Goal: Task Accomplishment & Management: Use online tool/utility

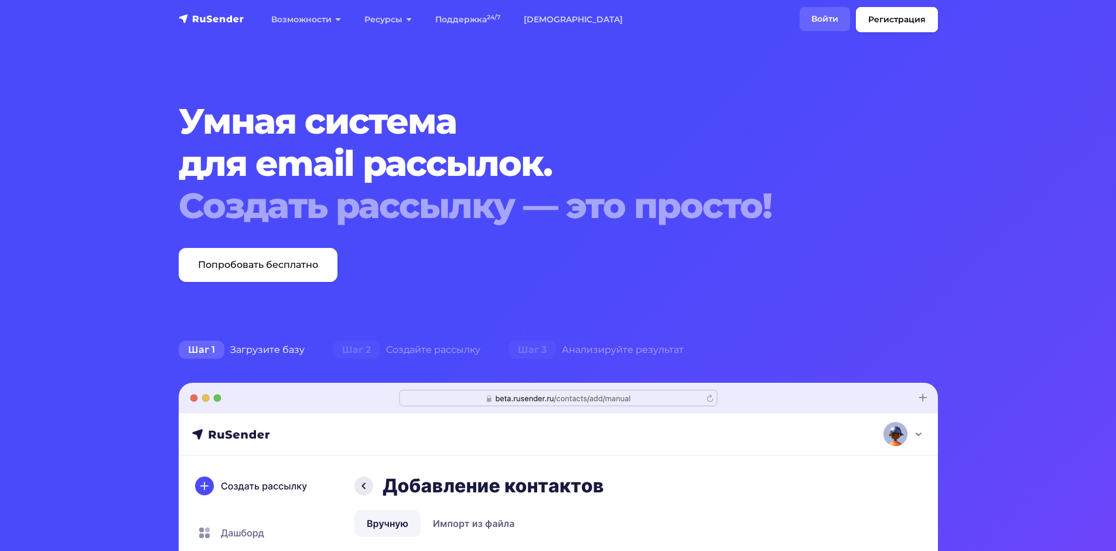
click at [824, 19] on link "Войти" at bounding box center [825, 19] width 50 height 24
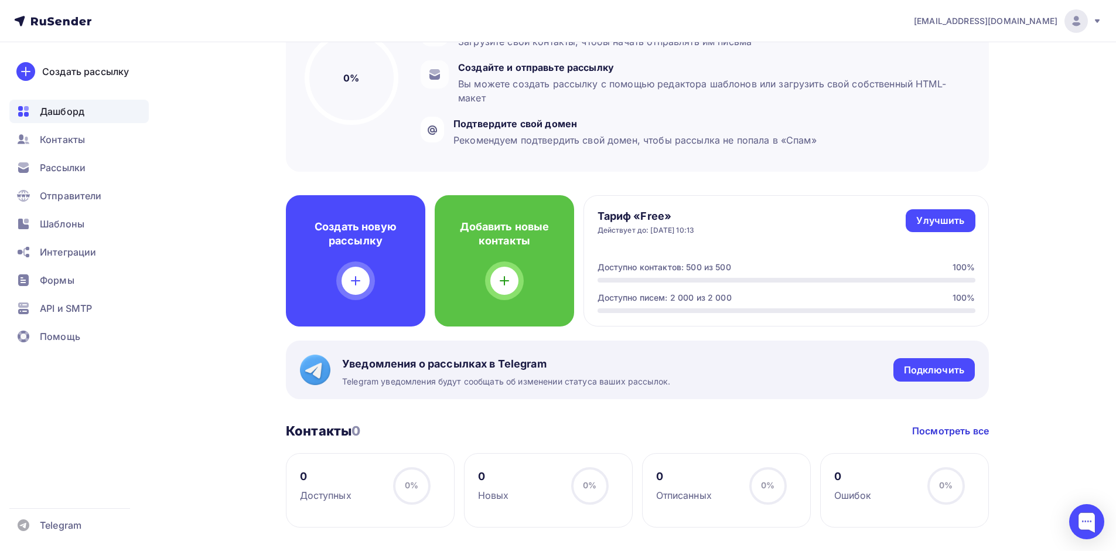
scroll to position [176, 0]
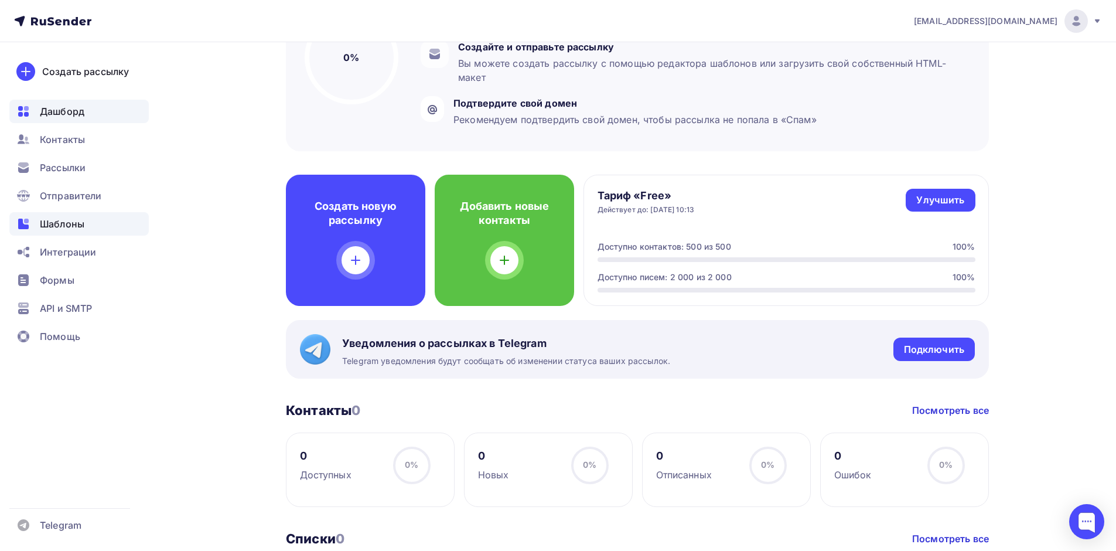
click at [86, 221] on div "Шаблоны" at bounding box center [78, 223] width 139 height 23
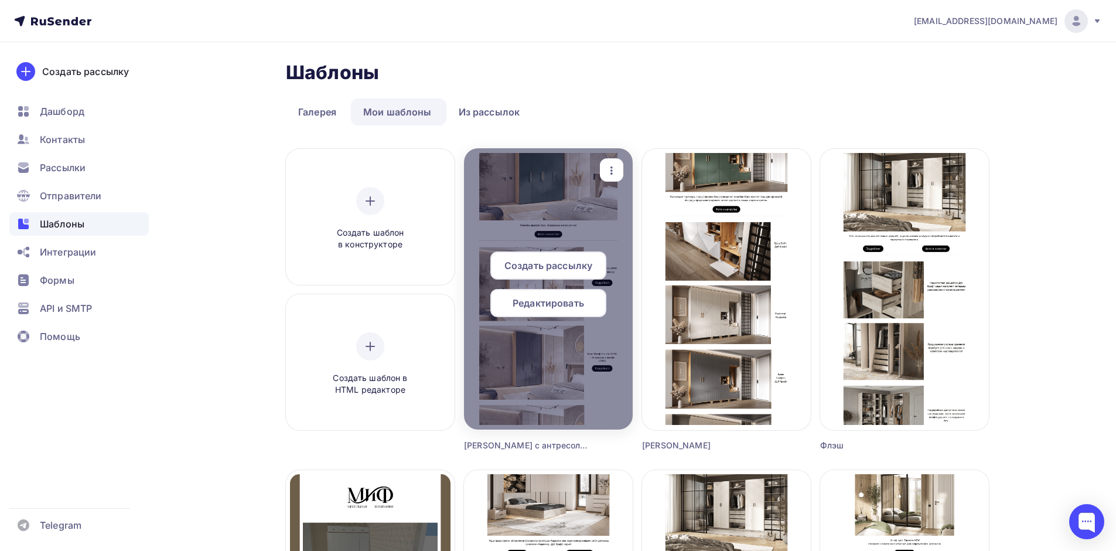
click at [564, 301] on span "Редактировать" at bounding box center [548, 303] width 71 height 14
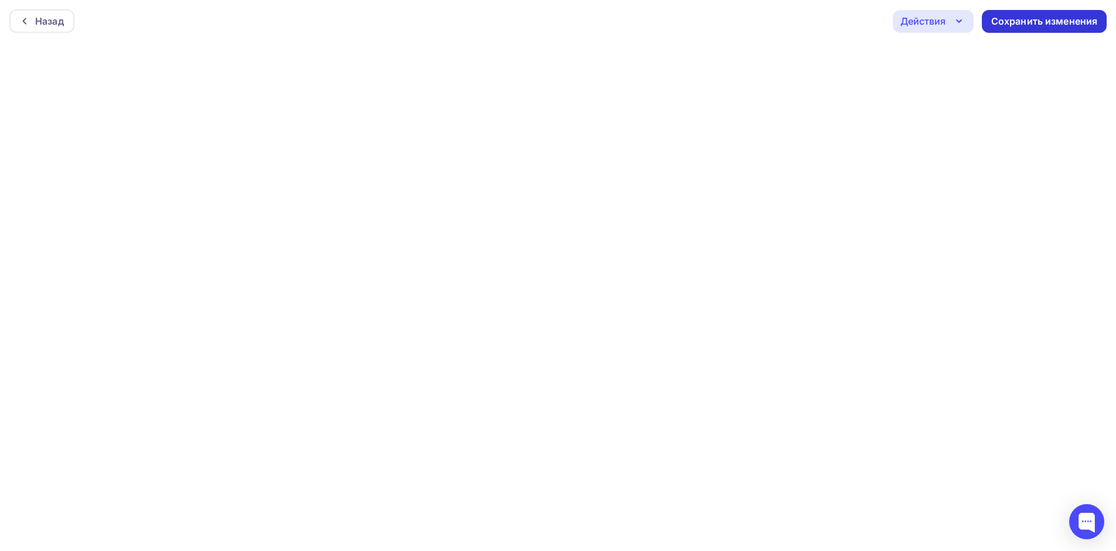
click at [1008, 14] on div "Сохранить изменения" at bounding box center [1044, 21] width 125 height 23
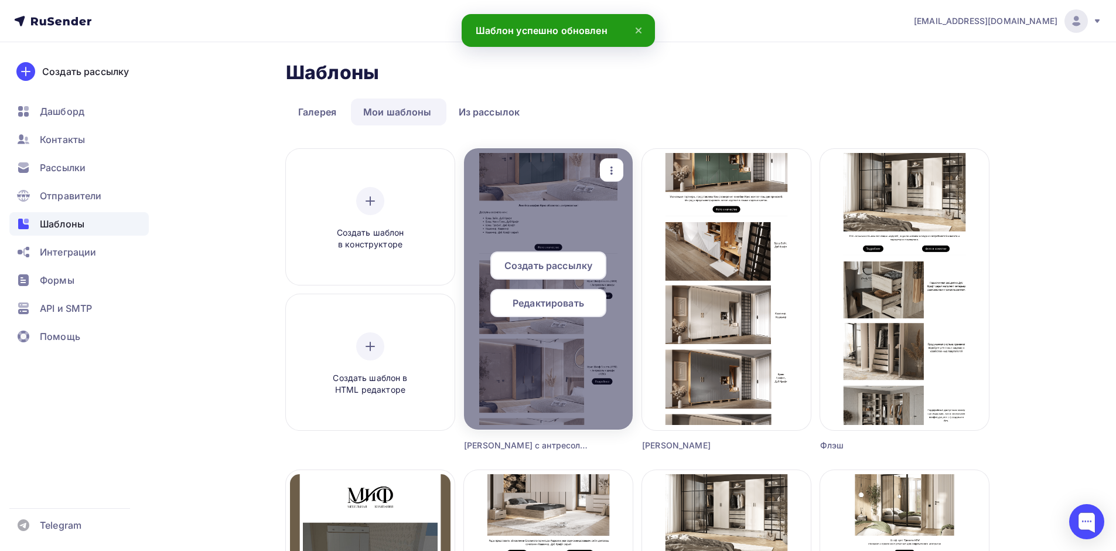
click at [573, 302] on span "Редактировать" at bounding box center [548, 303] width 71 height 14
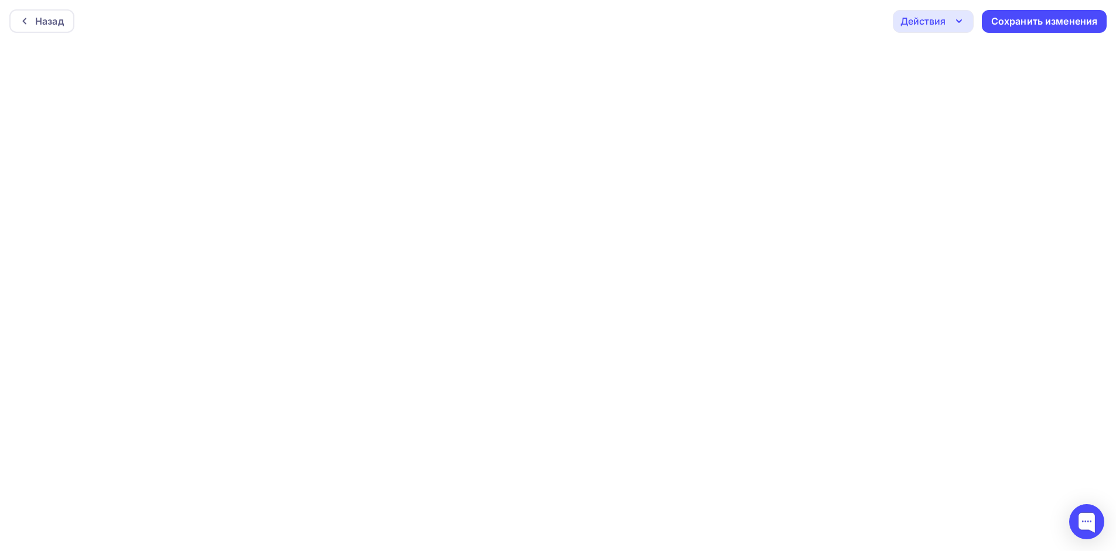
click at [938, 16] on div "Действия" at bounding box center [922, 21] width 45 height 14
click at [946, 61] on div "Отправить тестовое письмо" at bounding box center [996, 56] width 135 height 14
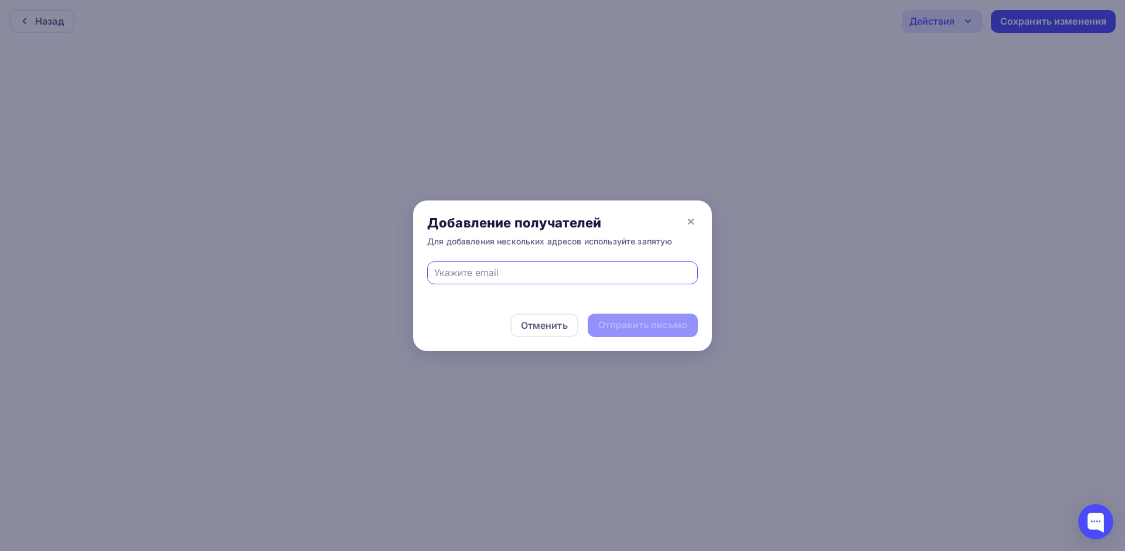
click at [596, 271] on input "text" at bounding box center [562, 272] width 257 height 14
drag, startPoint x: 596, startPoint y: 271, endPoint x: 419, endPoint y: 256, distance: 178.2
click at [419, 256] on div "Добавление получателей Для добавления нескольких адресов используйте запятую ь …" at bounding box center [562, 275] width 299 height 151
type input "[EMAIL_ADDRESS][DOMAIN_NAME]"
click at [636, 323] on div "Отправить письмо" at bounding box center [642, 324] width 89 height 13
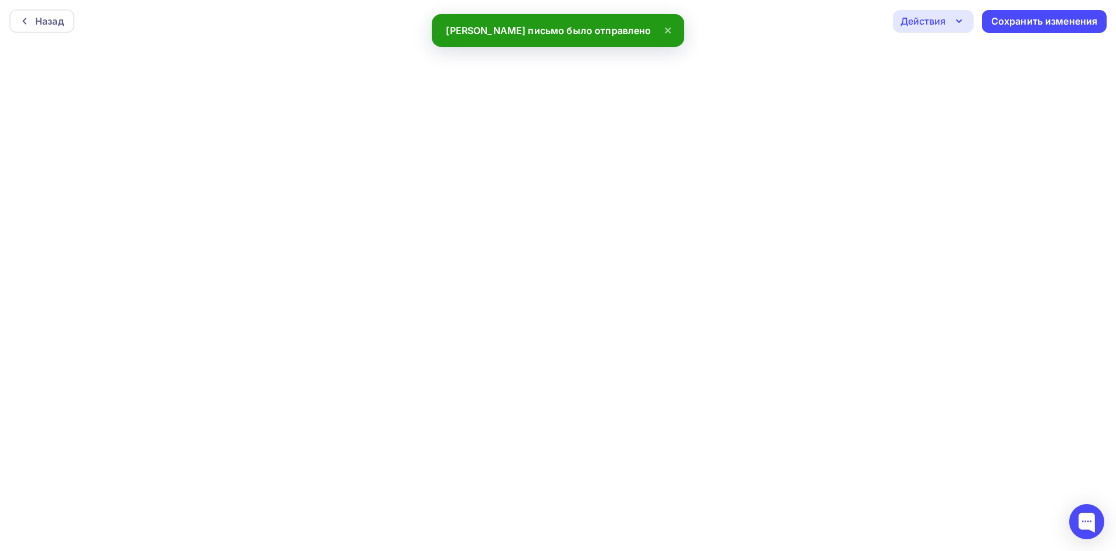
scroll to position [3, 0]
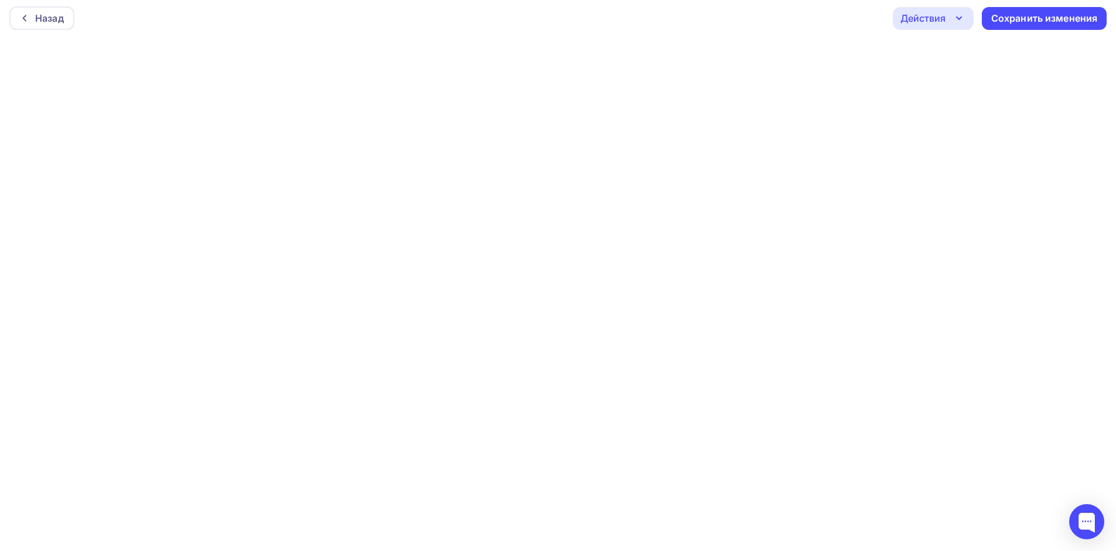
click at [1017, 32] on div "Назад Действия Отправить тестовое письмо Предпросмотр Выйти без сохранения Сохр…" at bounding box center [558, 18] width 1116 height 42
click at [1011, 23] on div "Сохранить изменения" at bounding box center [1044, 18] width 107 height 13
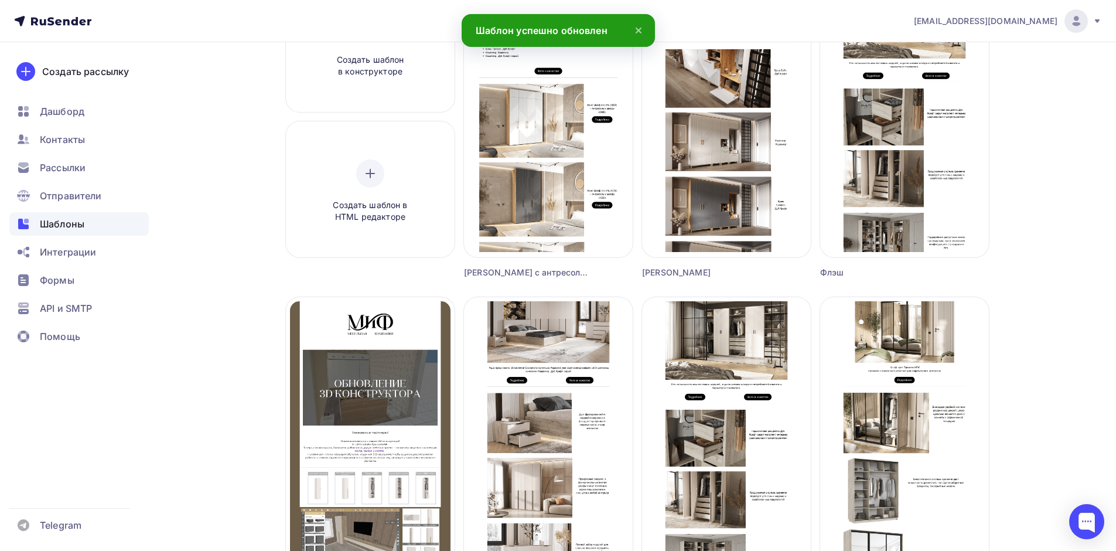
scroll to position [176, 0]
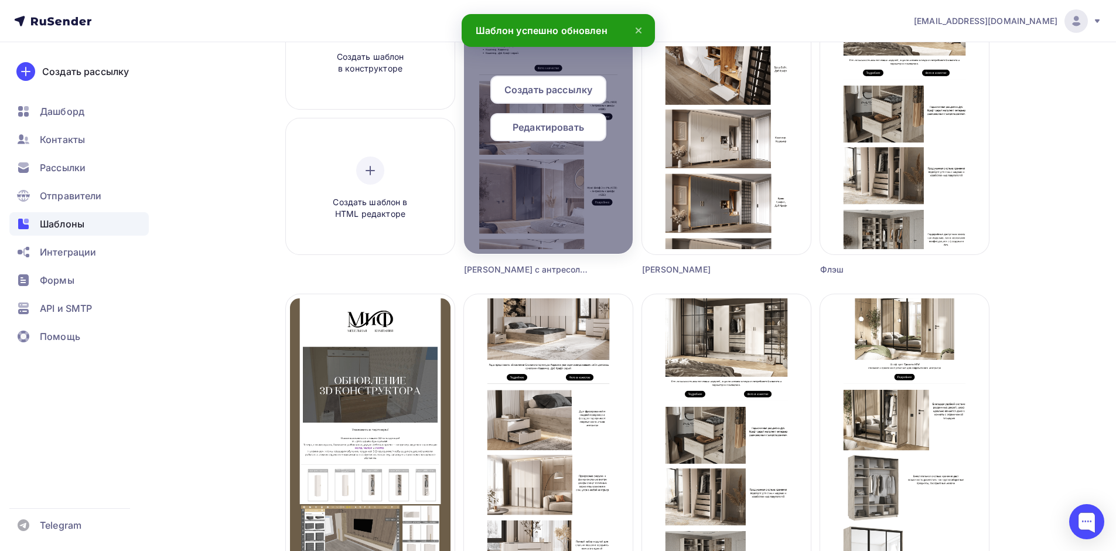
click at [602, 173] on div at bounding box center [548, 112] width 169 height 281
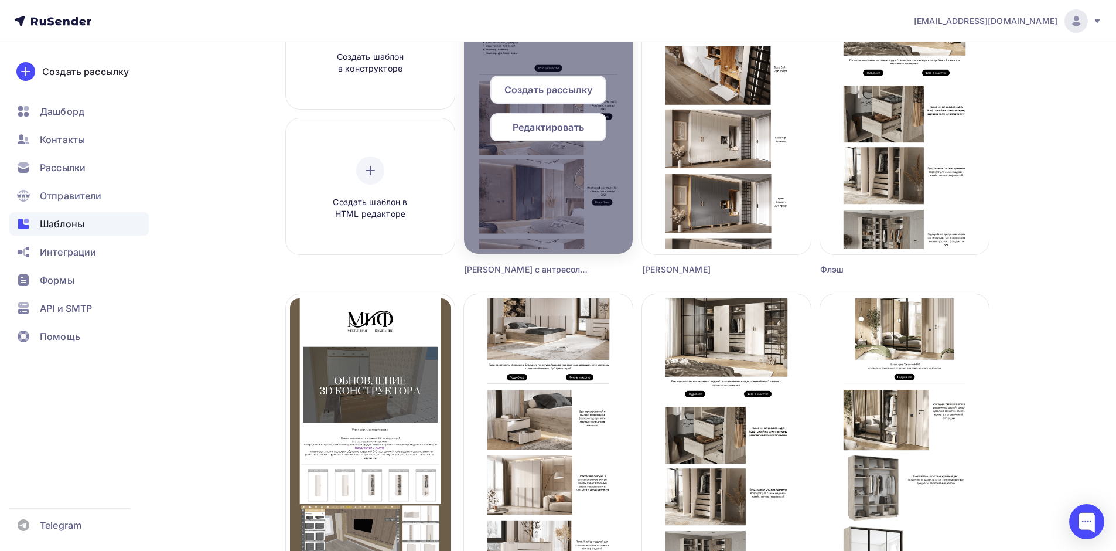
click at [531, 186] on div at bounding box center [548, 112] width 169 height 281
click at [544, 132] on span "Редактировать" at bounding box center [548, 127] width 71 height 14
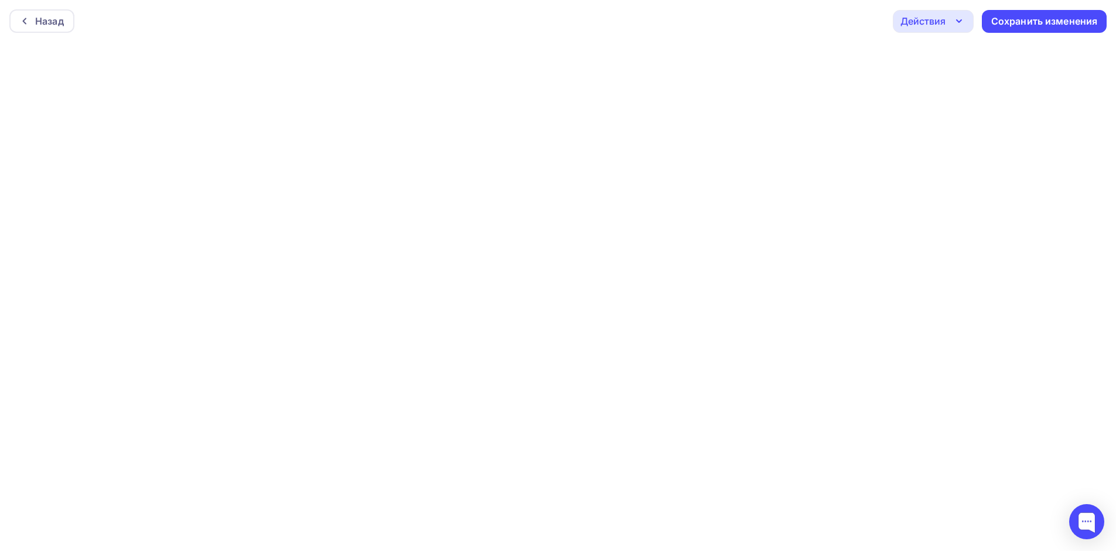
click at [937, 28] on div "Действия" at bounding box center [933, 21] width 81 height 23
click at [920, 53] on icon at bounding box center [914, 56] width 14 height 14
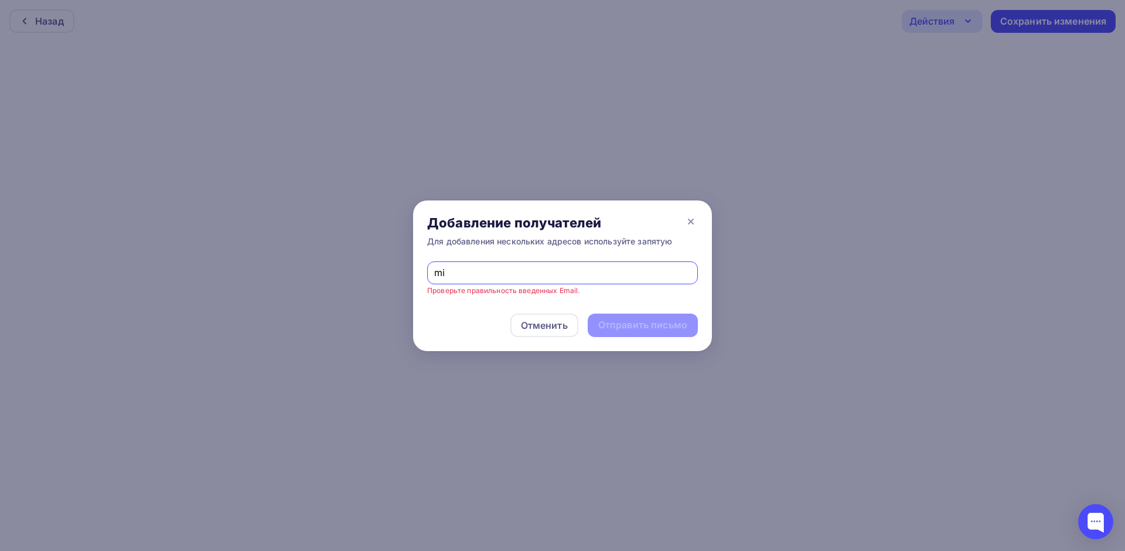
type input "[EMAIL_ADDRESS][DOMAIN_NAME]"
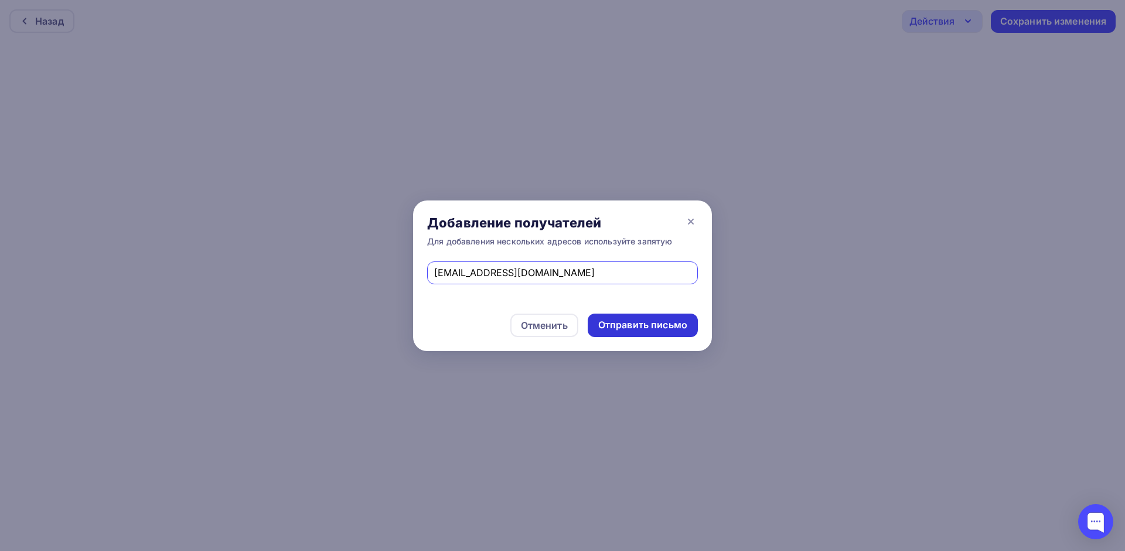
click at [630, 320] on div "Отправить письмо" at bounding box center [642, 324] width 89 height 13
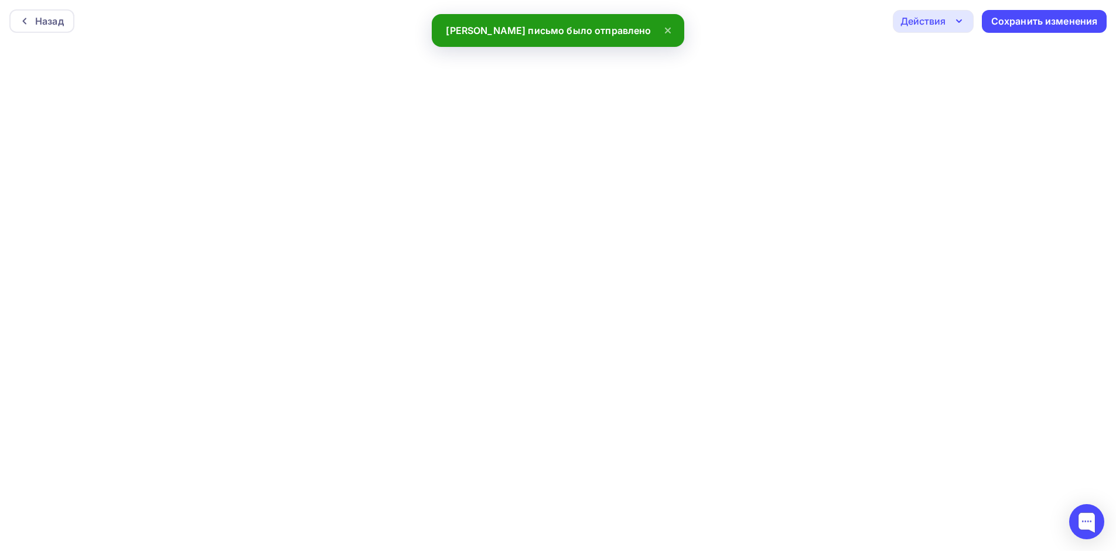
click at [927, 23] on div "Действия" at bounding box center [922, 21] width 45 height 14
click at [933, 53] on div "Отправить тестовое письмо" at bounding box center [996, 56] width 135 height 14
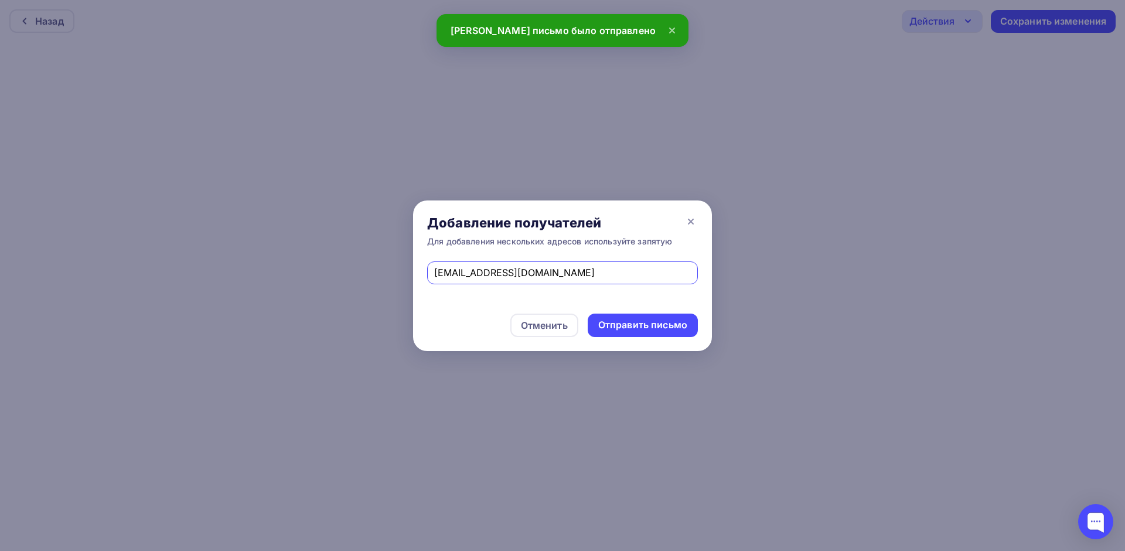
drag, startPoint x: 558, startPoint y: 273, endPoint x: 346, endPoint y: 259, distance: 212.5
click at [346, 259] on div "Добавление получателей Для добавления нескольких адресов используйте запятую [E…" at bounding box center [562, 275] width 1125 height 551
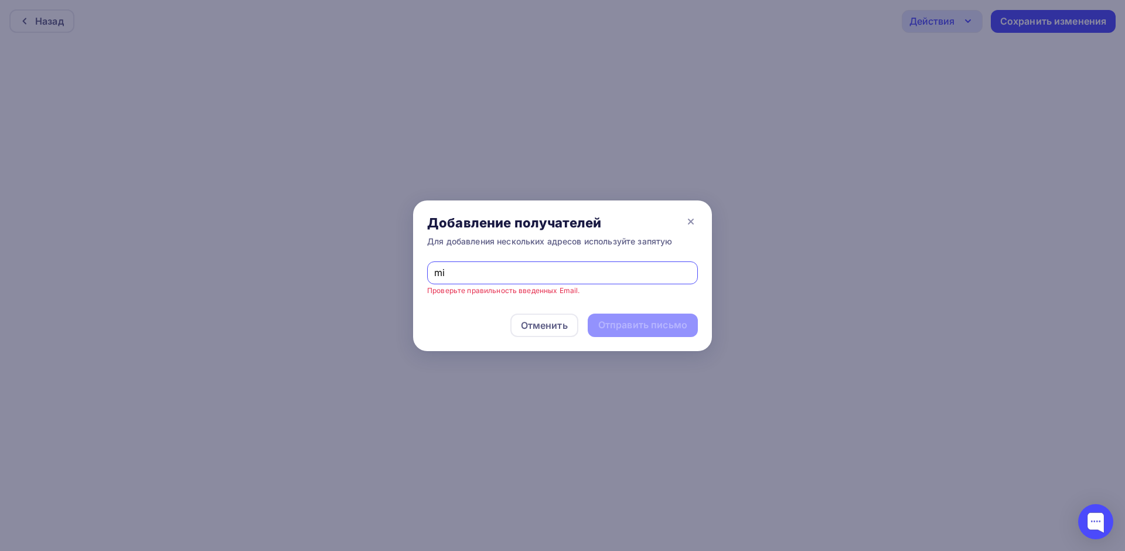
type input "[EMAIL_ADDRESS][DOMAIN_NAME]"
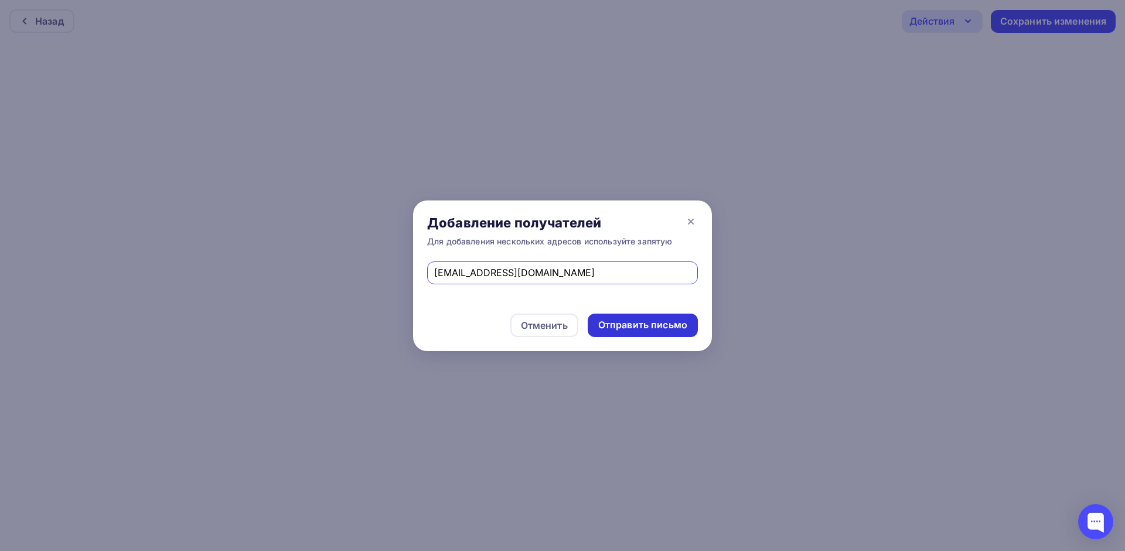
click at [645, 329] on div "Отправить письмо" at bounding box center [642, 324] width 89 height 13
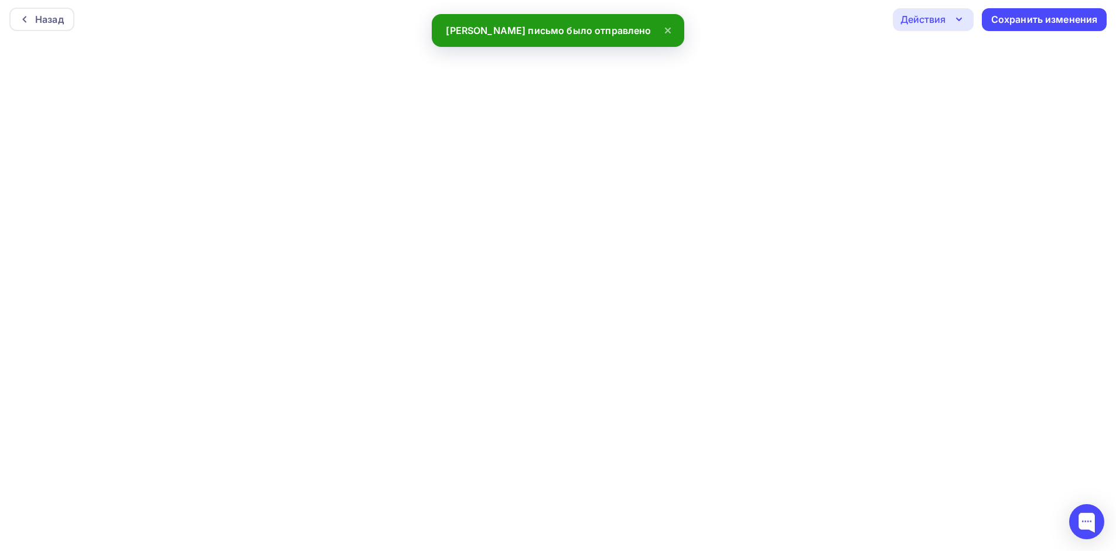
scroll to position [3, 0]
